Goal: Transaction & Acquisition: Purchase product/service

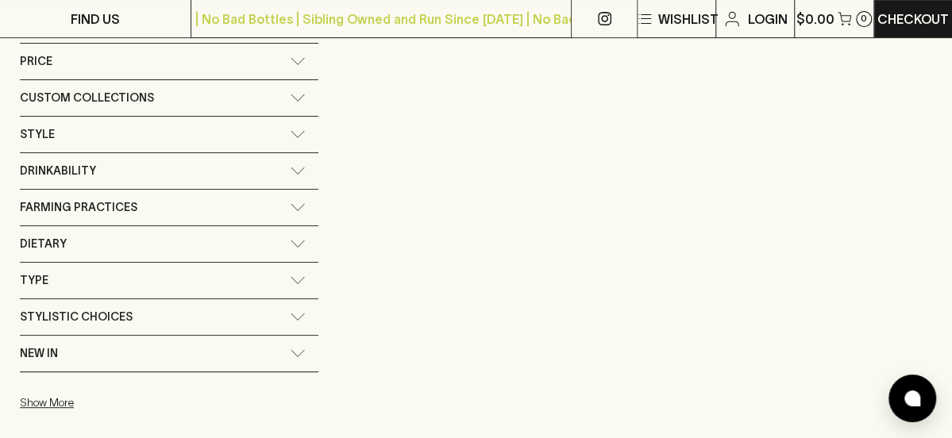
scroll to position [319, 0]
click at [108, 317] on span "Stylistic Choices" at bounding box center [76, 317] width 113 height 20
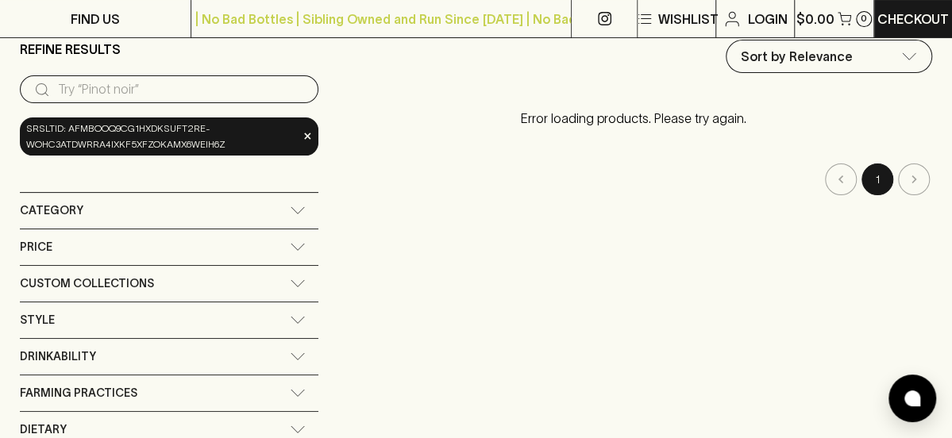
scroll to position [0, 0]
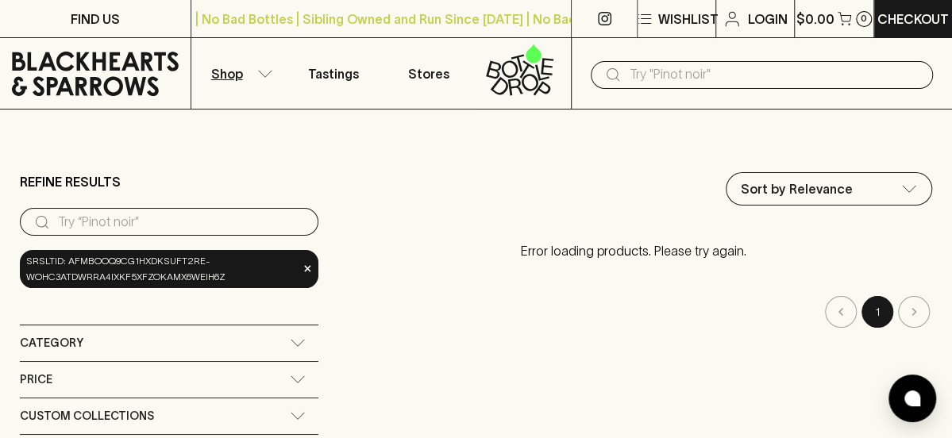
click at [107, 218] on input "search" at bounding box center [182, 222] width 248 height 25
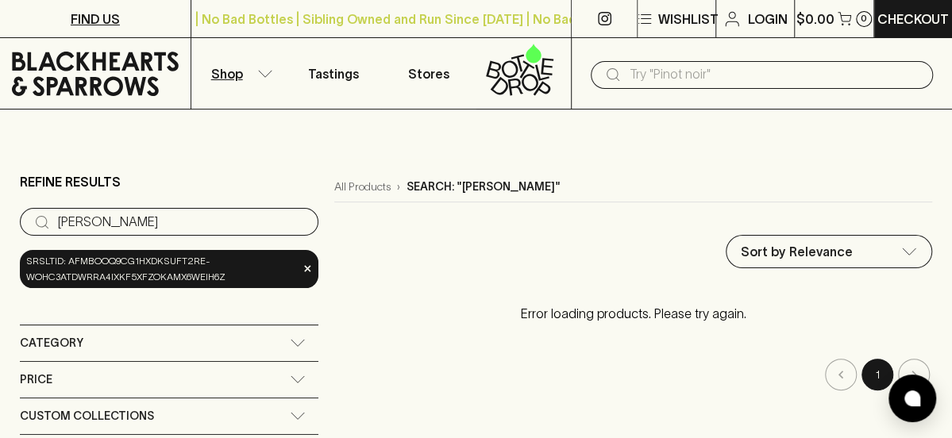
type input "moret"
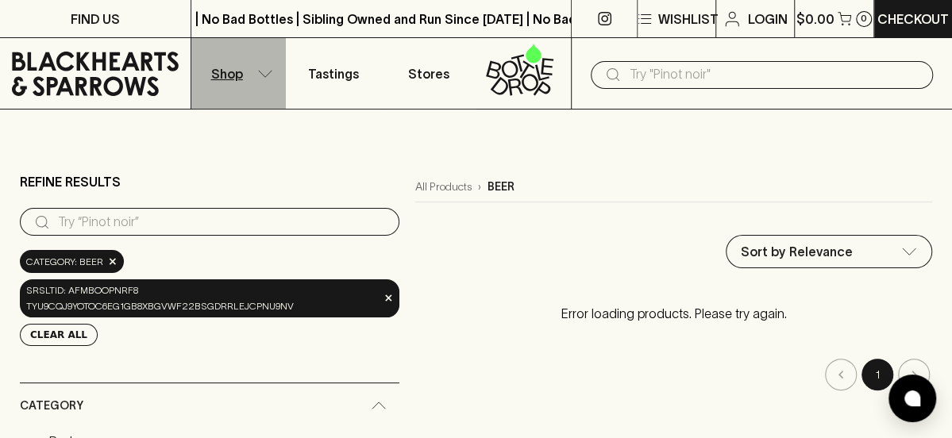
click at [227, 72] on p "Shop" at bounding box center [227, 73] width 32 height 19
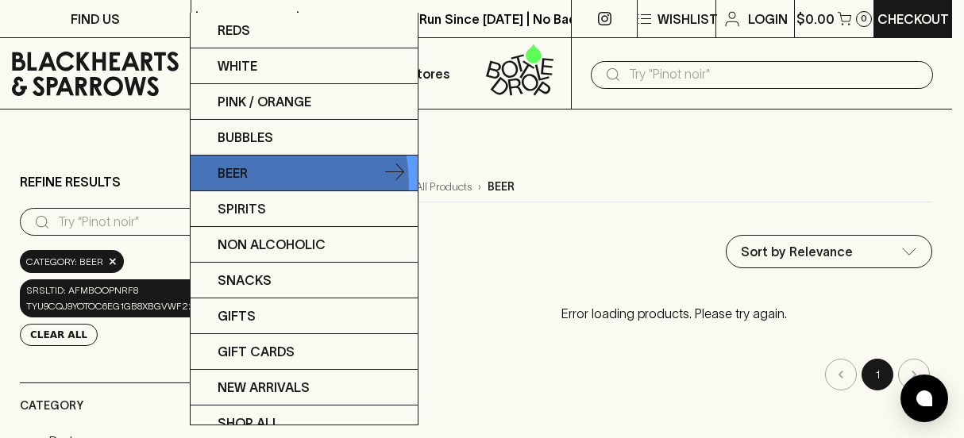
click at [245, 183] on link "Beer" at bounding box center [304, 174] width 227 height 36
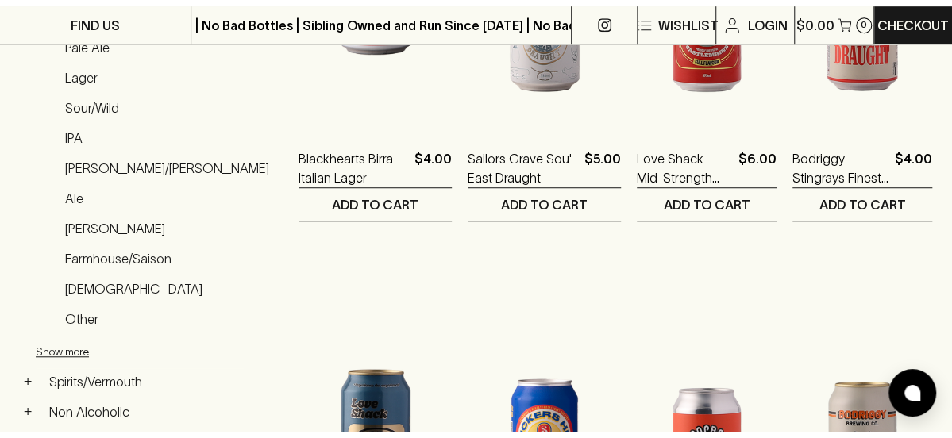
scroll to position [487, 0]
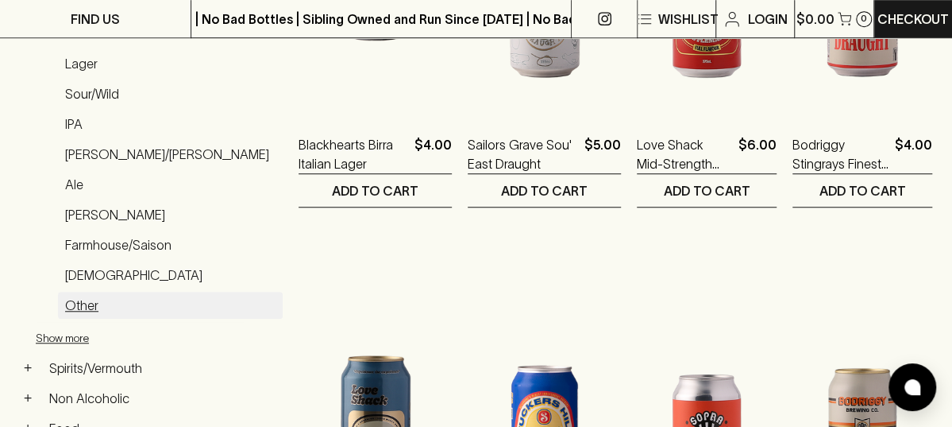
click at [76, 298] on link "Other" at bounding box center [170, 304] width 225 height 27
